Goal: Check status

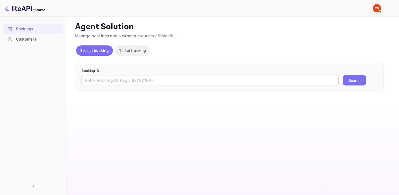
click at [131, 86] on div "Booking ID ​ Search" at bounding box center [229, 77] width 309 height 30
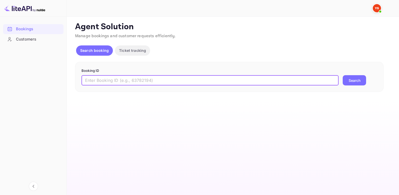
click at [145, 84] on input "text" at bounding box center [210, 80] width 257 height 10
paste input "9418272"
type input "9418272"
click at [356, 80] on button "Search" at bounding box center [354, 80] width 23 height 10
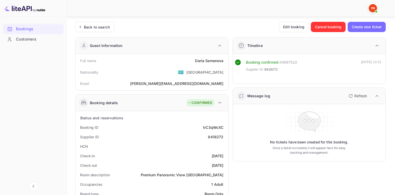
scroll to position [26, 0]
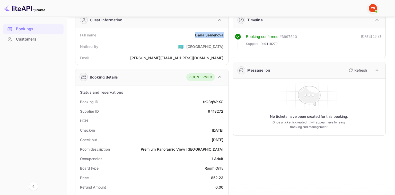
drag, startPoint x: 193, startPoint y: 37, endPoint x: 222, endPoint y: 36, distance: 29.3
click at [225, 36] on div "Full name [PERSON_NAME]" at bounding box center [151, 35] width 149 height 10
copy div "[PERSON_NAME]"
drag, startPoint x: 211, startPoint y: 179, endPoint x: 223, endPoint y: 178, distance: 12.9
click at [223, 178] on div "Price 852.23" at bounding box center [151, 178] width 149 height 10
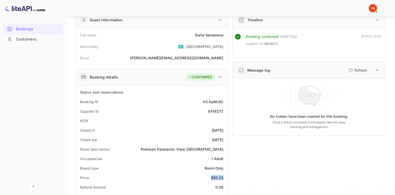
copy div "852.23"
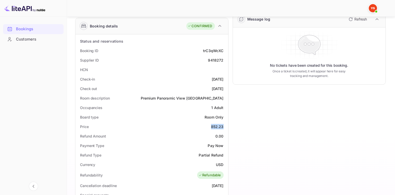
scroll to position [77, 0]
